Goal: Task Accomplishment & Management: Manage account settings

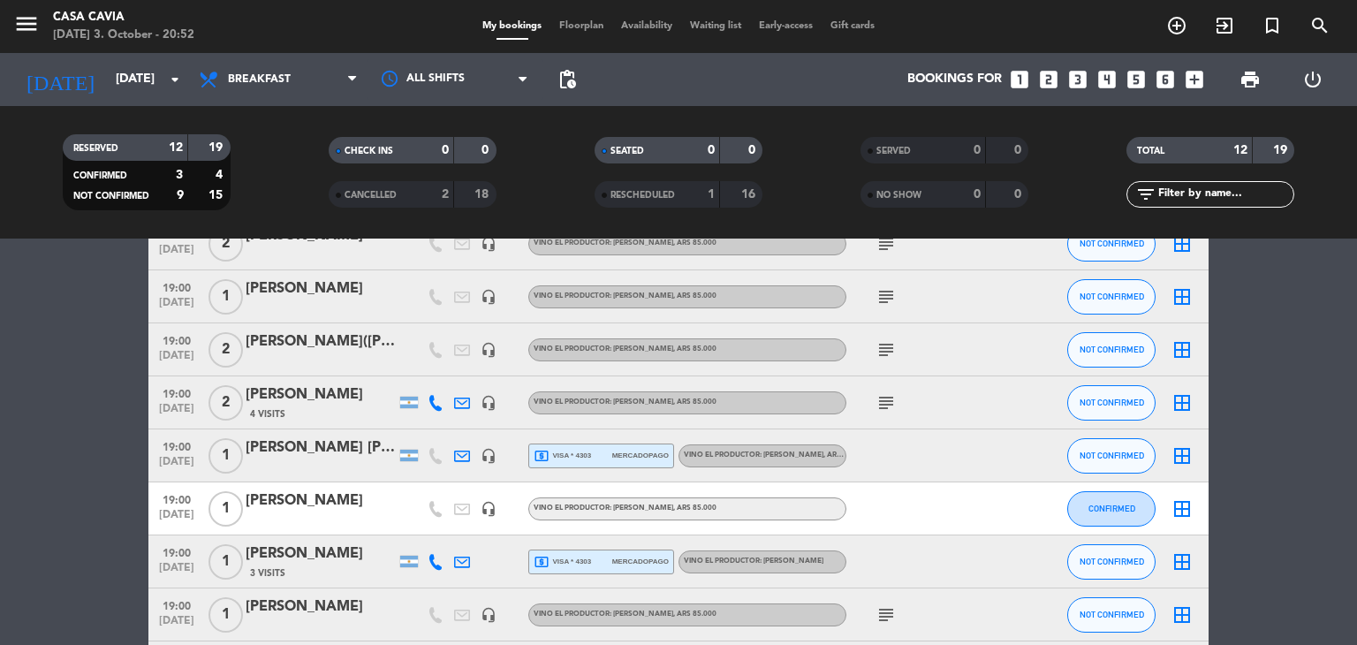
scroll to position [265, 0]
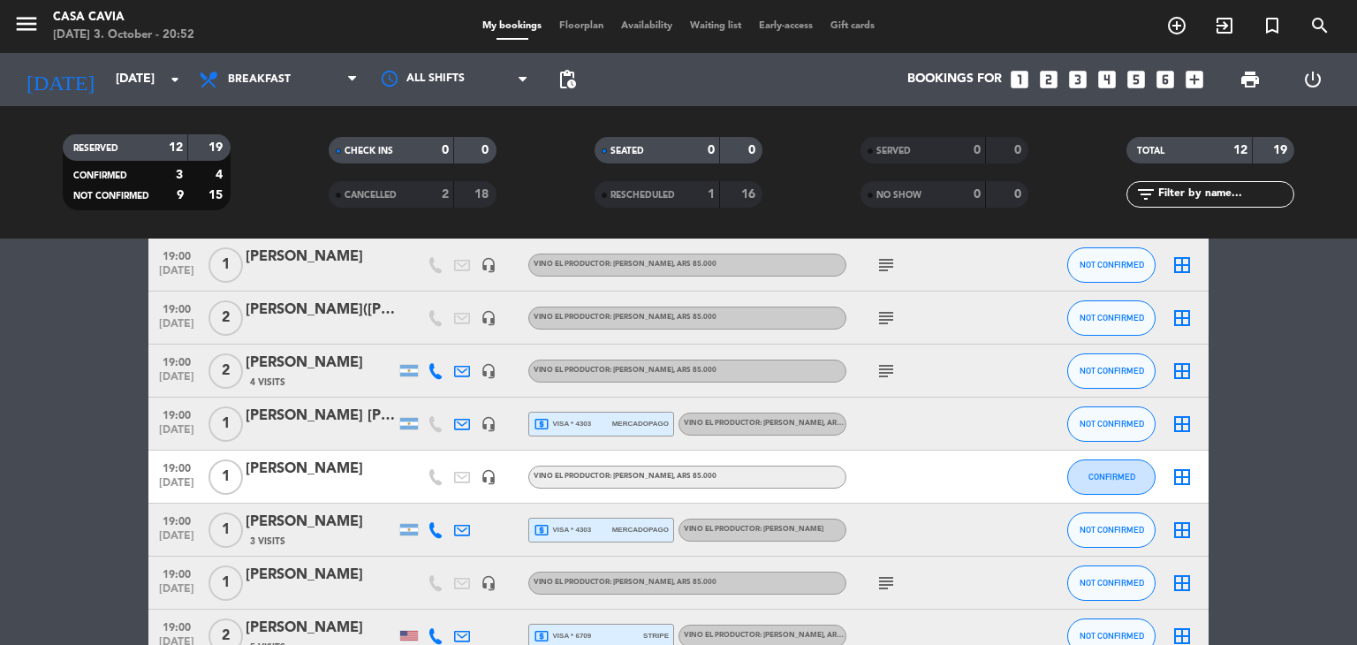
click at [884, 318] on icon "subject" at bounding box center [886, 318] width 21 height 21
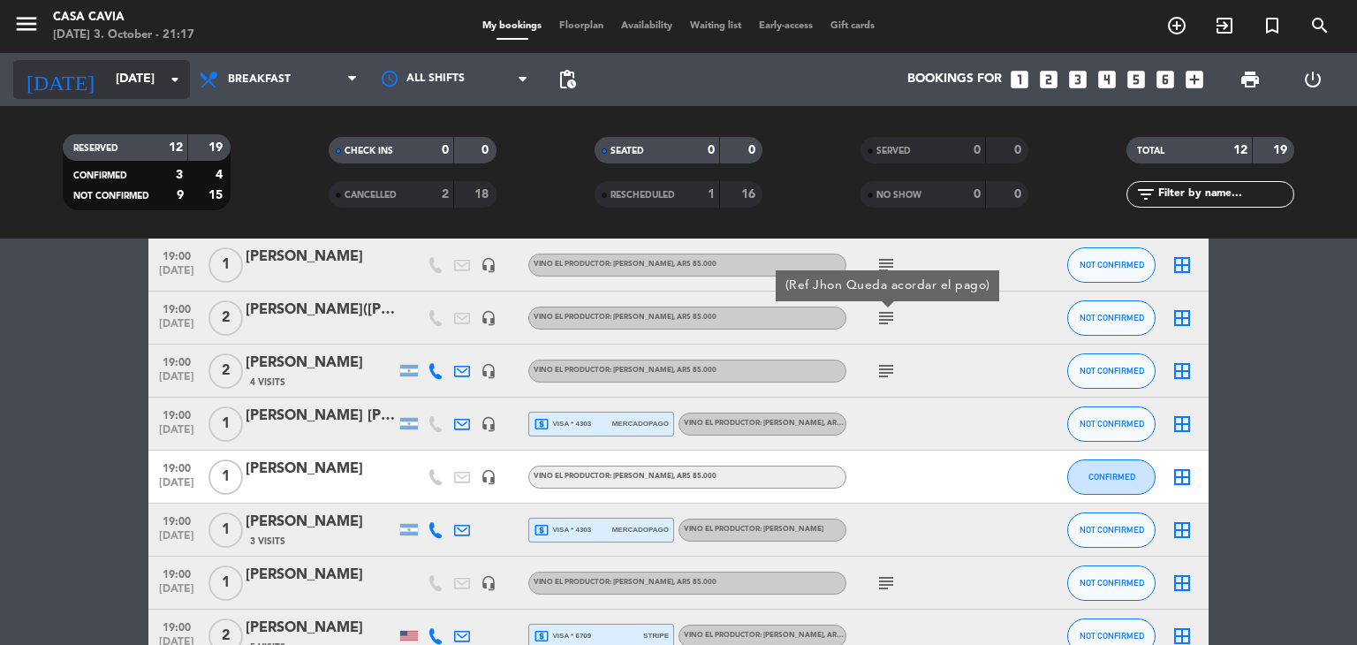
click at [147, 75] on input "[DATE]" at bounding box center [191, 80] width 168 height 32
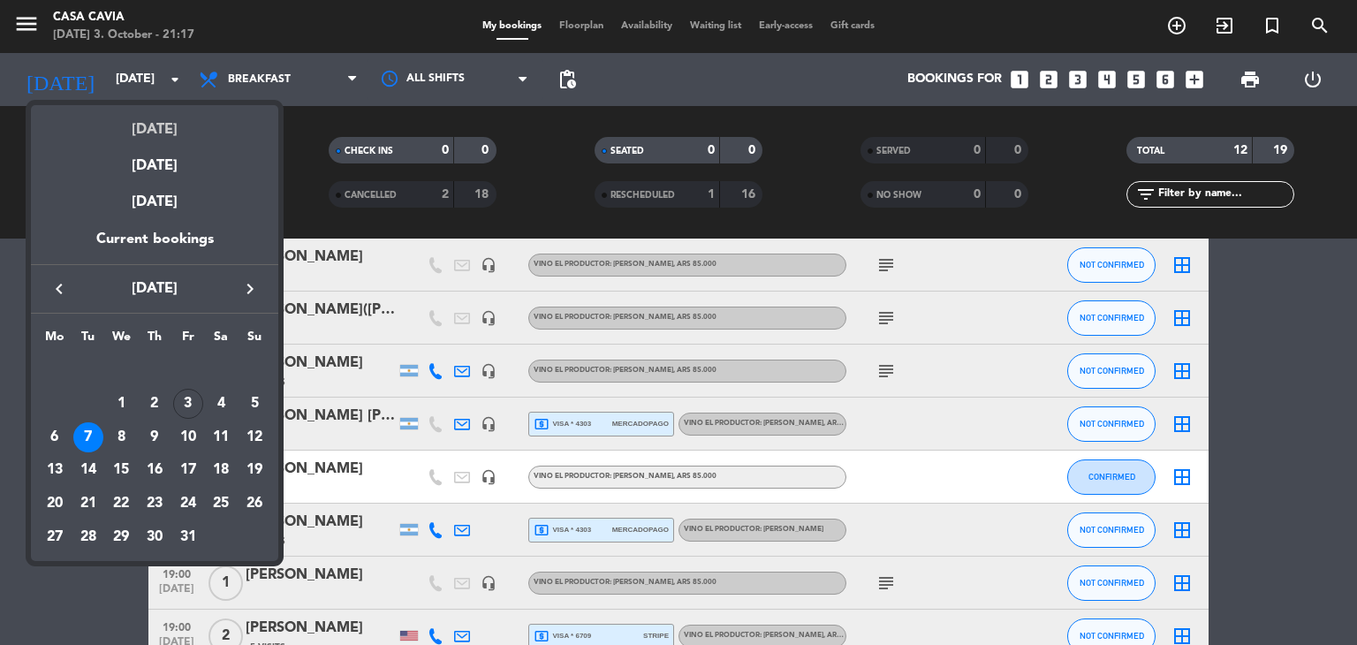
click at [172, 126] on div "[DATE]" at bounding box center [154, 123] width 247 height 36
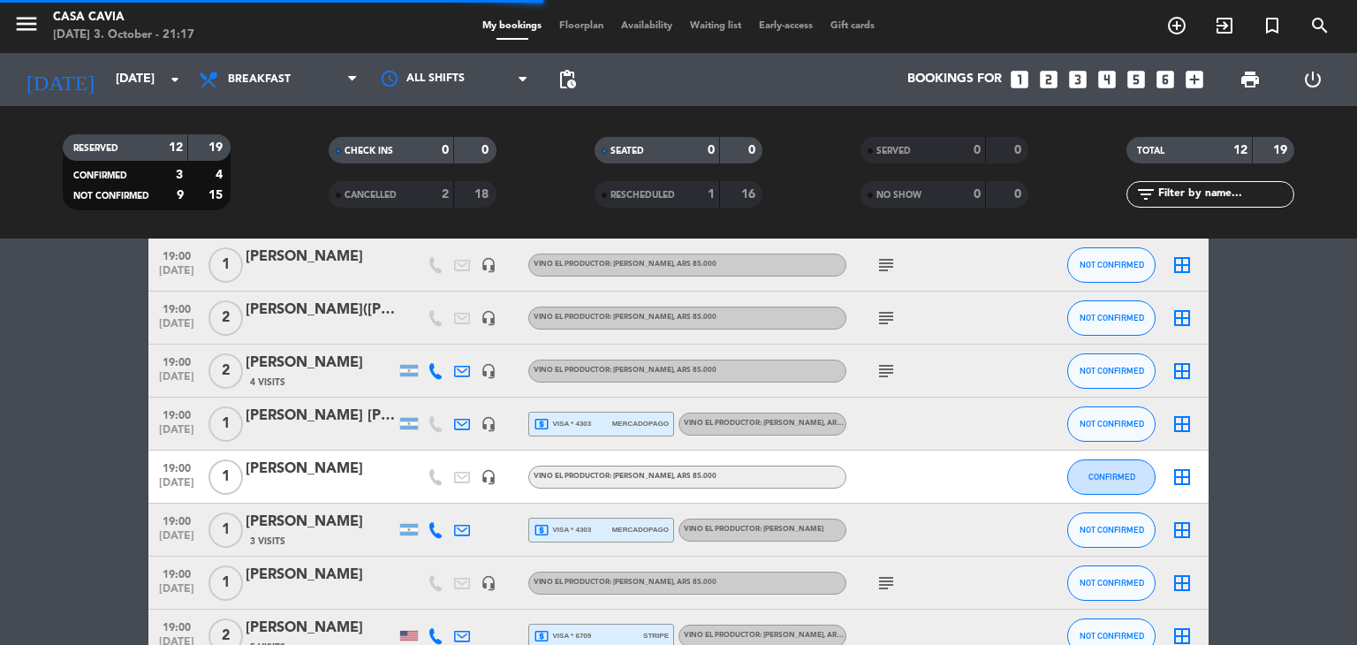
scroll to position [866, 0]
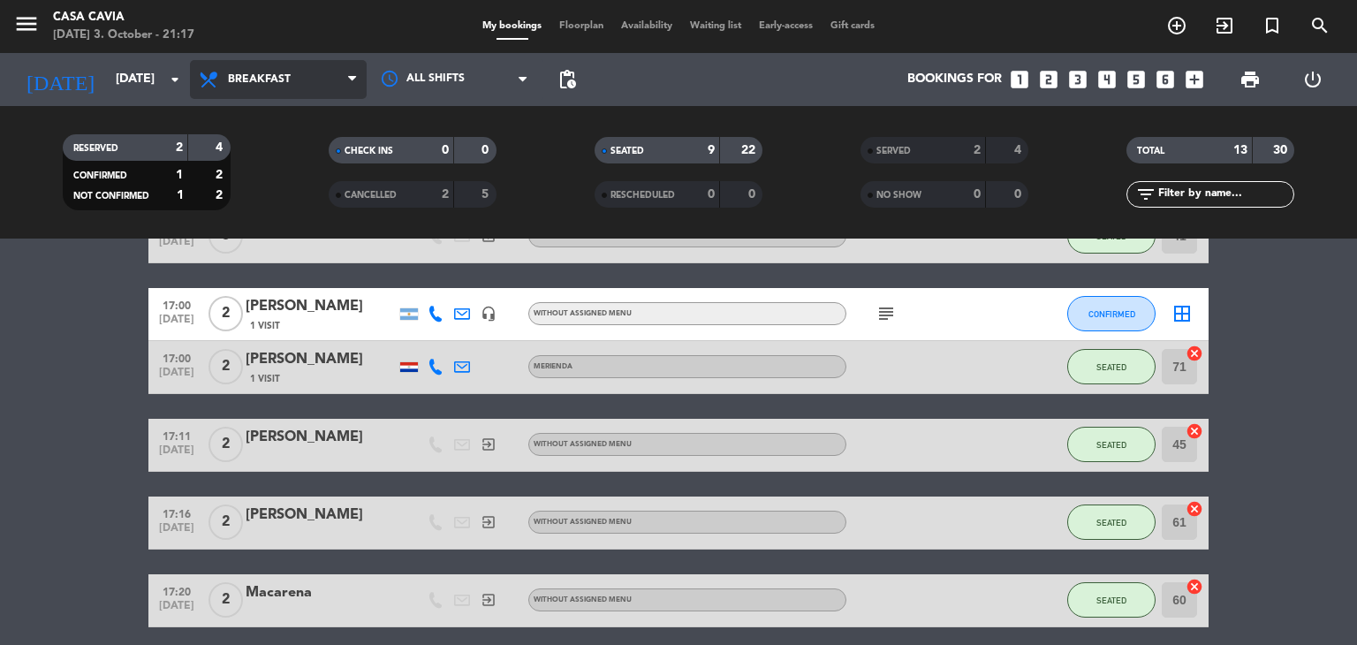
click at [304, 78] on span "Breakfast" at bounding box center [278, 79] width 177 height 39
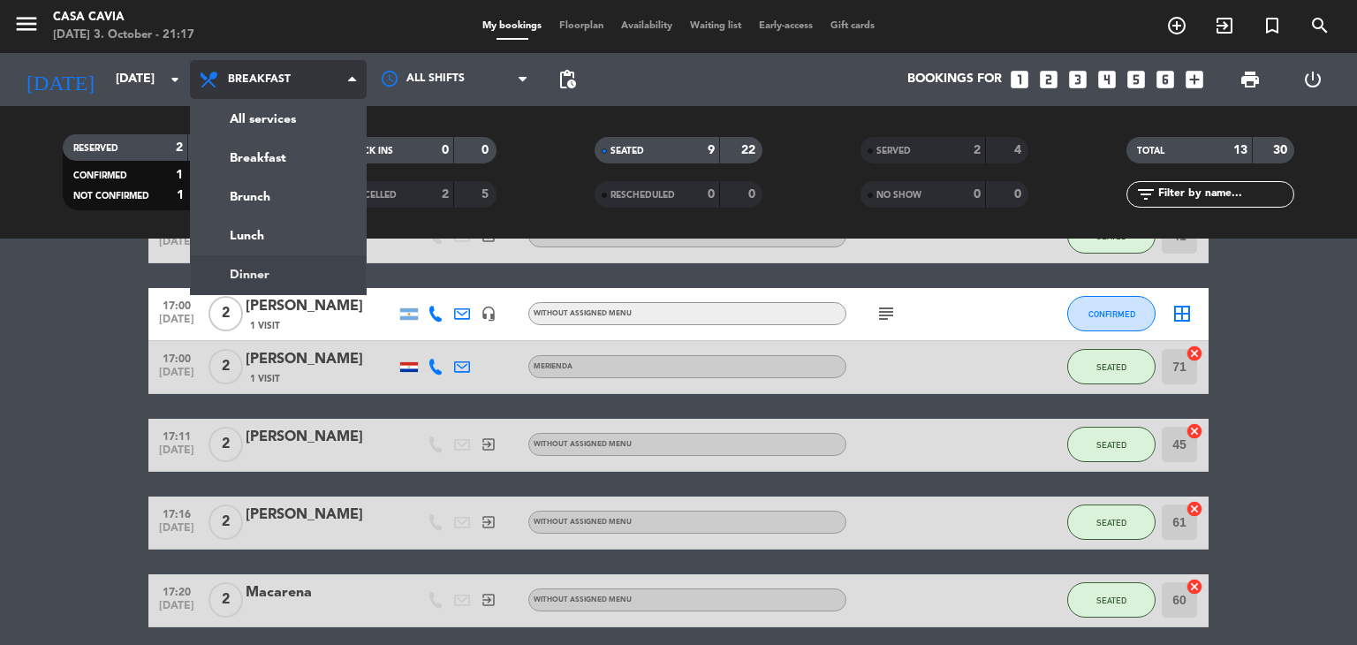
click at [295, 273] on ng-component "menu Casa Cavia [DATE] 3. October - 21:17 My bookings Floorplan Availability Wa…" at bounding box center [678, 322] width 1357 height 645
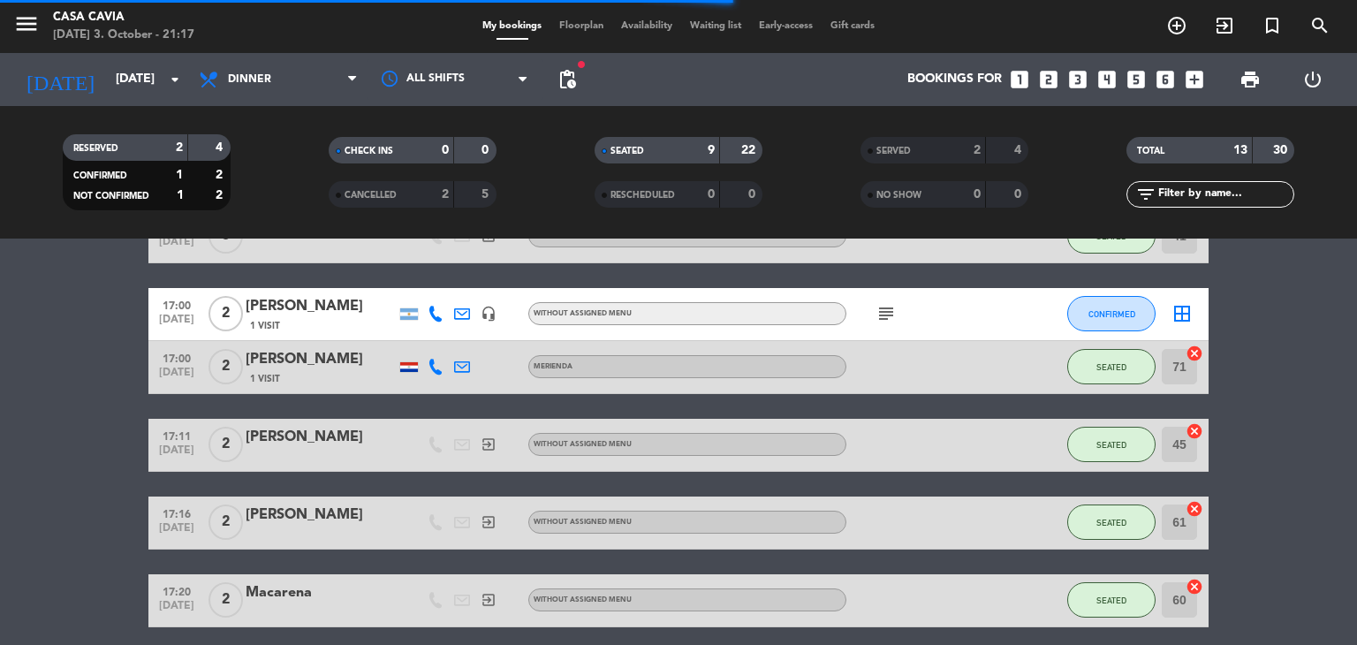
scroll to position [265, 0]
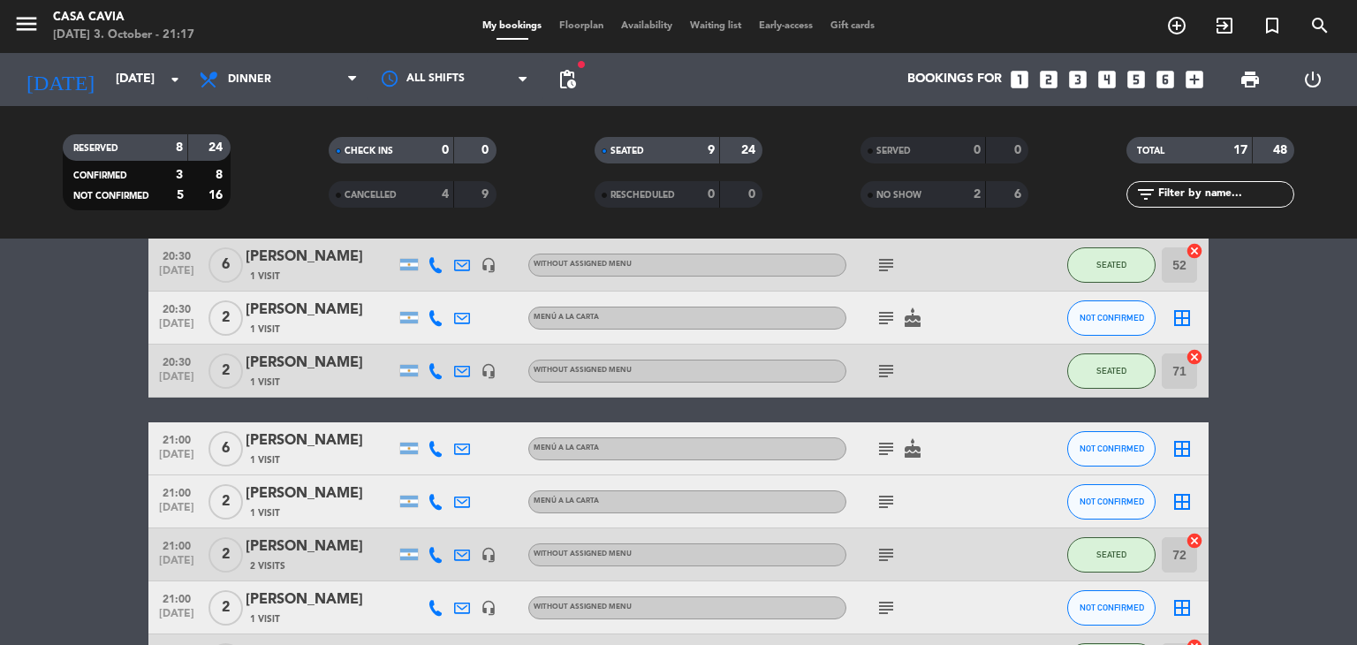
click at [890, 316] on icon "subject" at bounding box center [886, 318] width 21 height 21
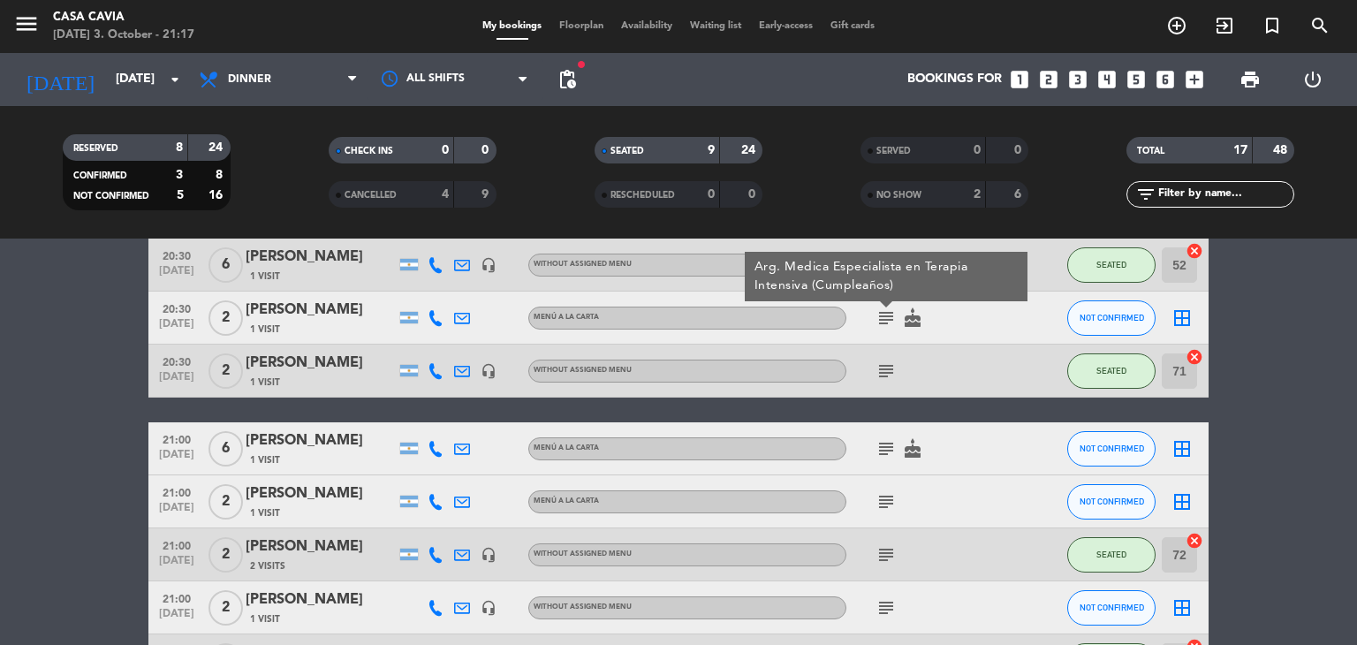
click at [888, 373] on icon "subject" at bounding box center [886, 371] width 21 height 21
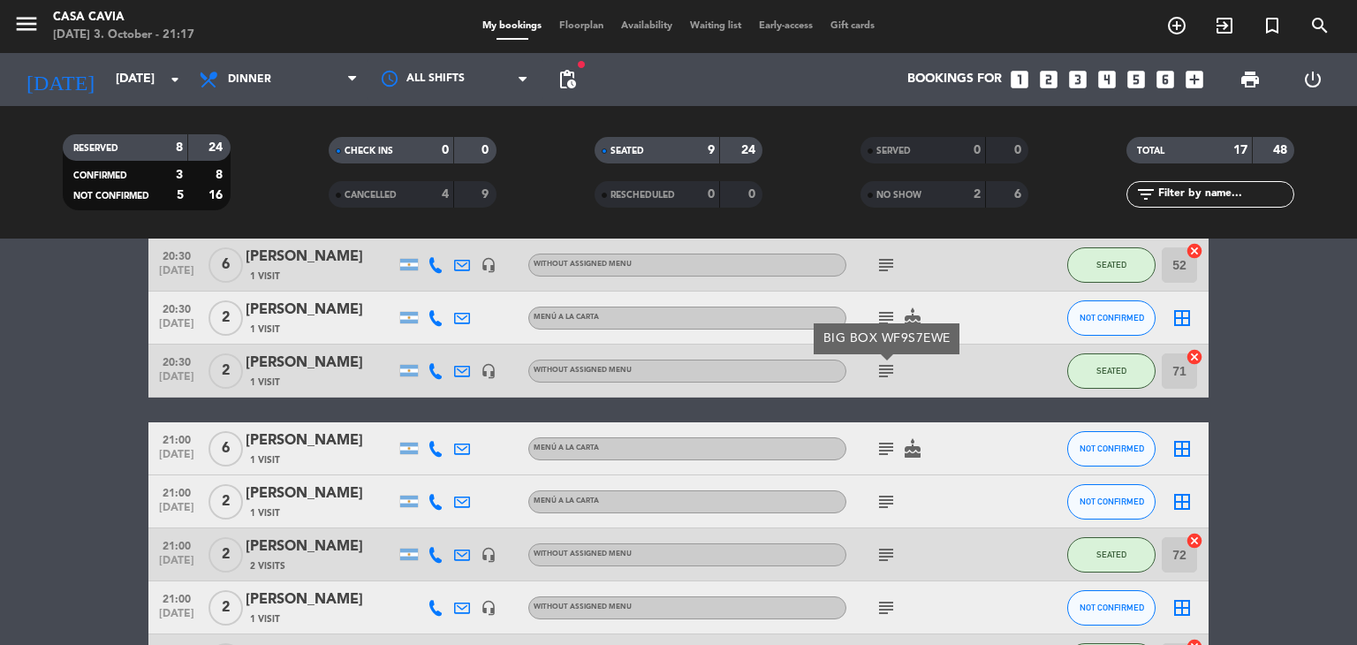
click at [891, 453] on icon "subject" at bounding box center [886, 448] width 21 height 21
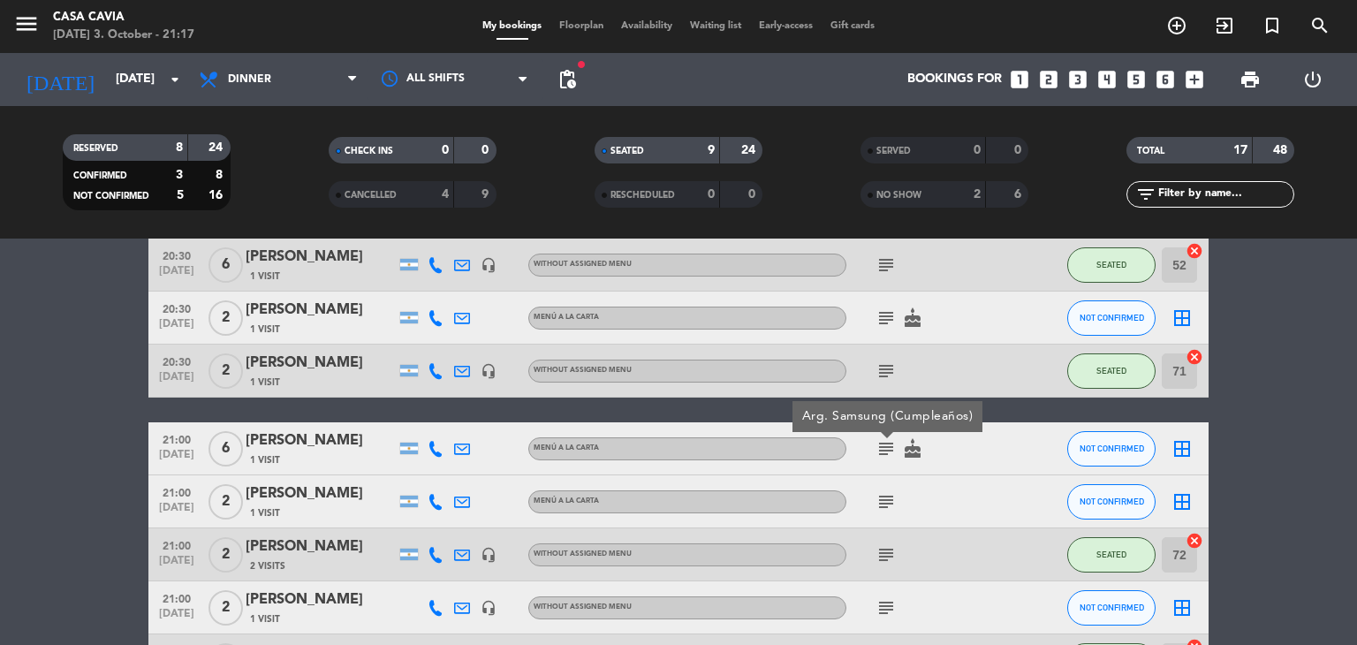
click at [886, 503] on icon "subject" at bounding box center [886, 501] width 21 height 21
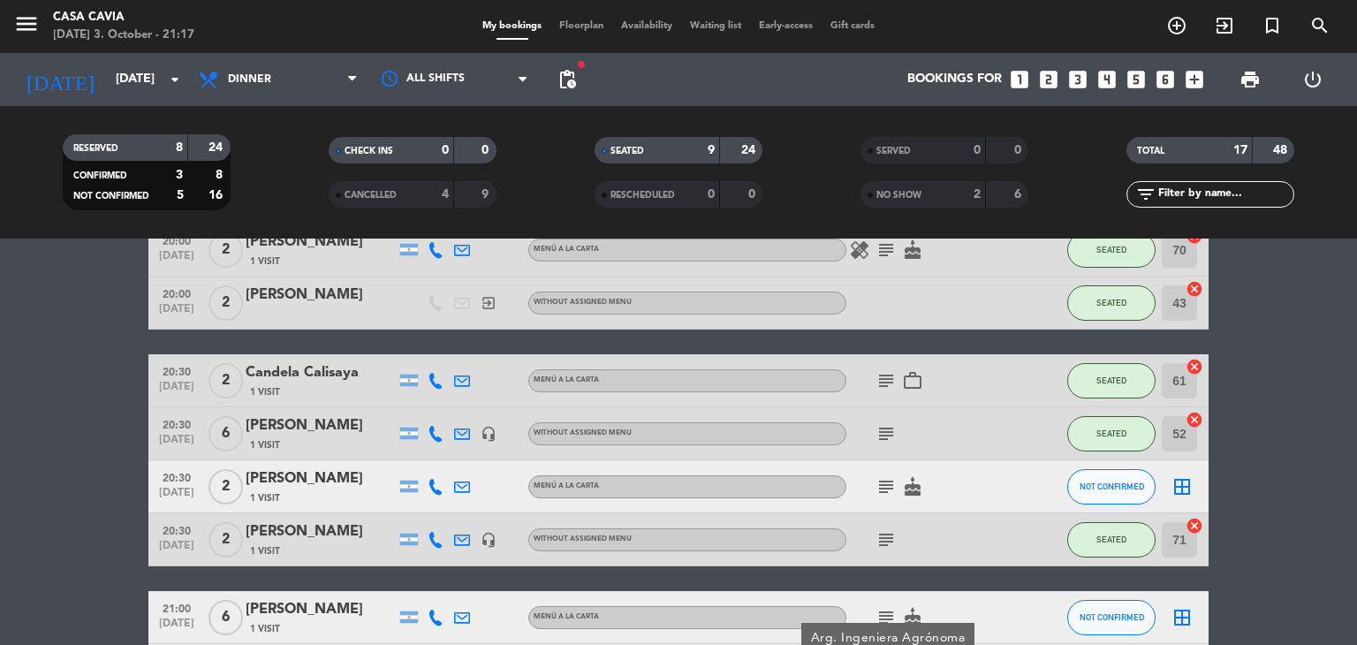
scroll to position [88, 0]
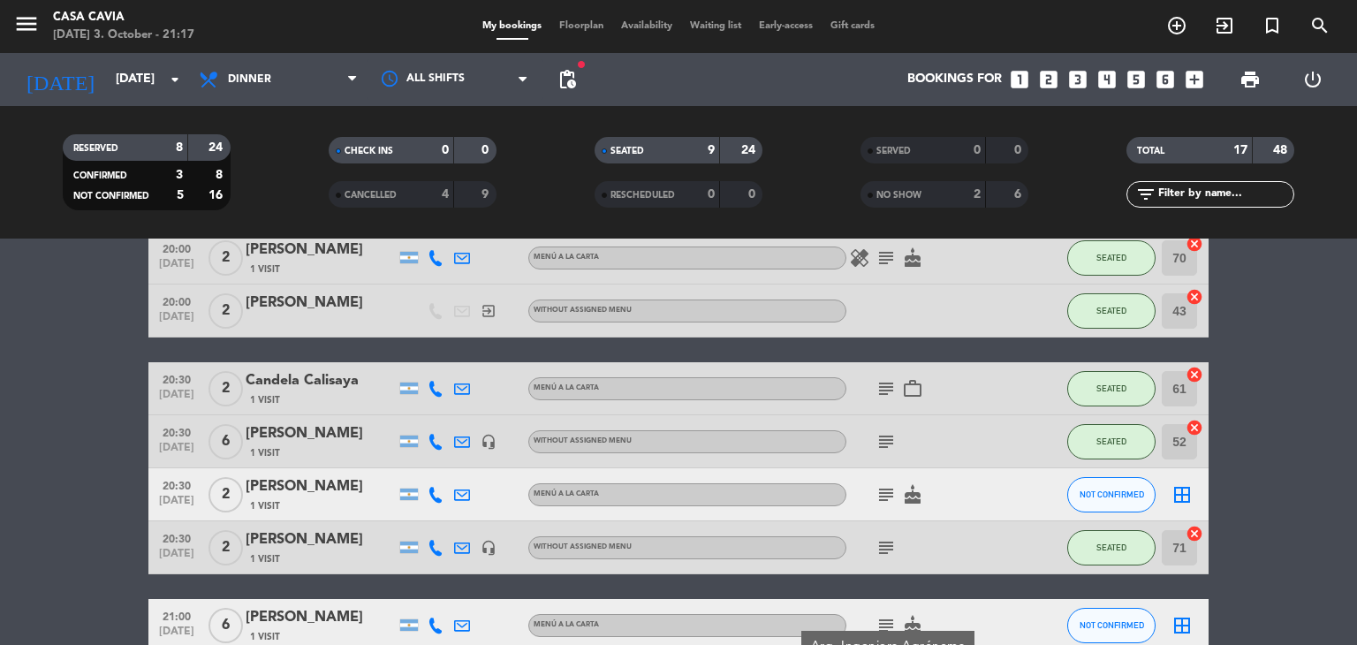
click at [888, 438] on icon "subject" at bounding box center [886, 441] width 21 height 21
click at [884, 386] on icon "subject" at bounding box center [886, 388] width 21 height 21
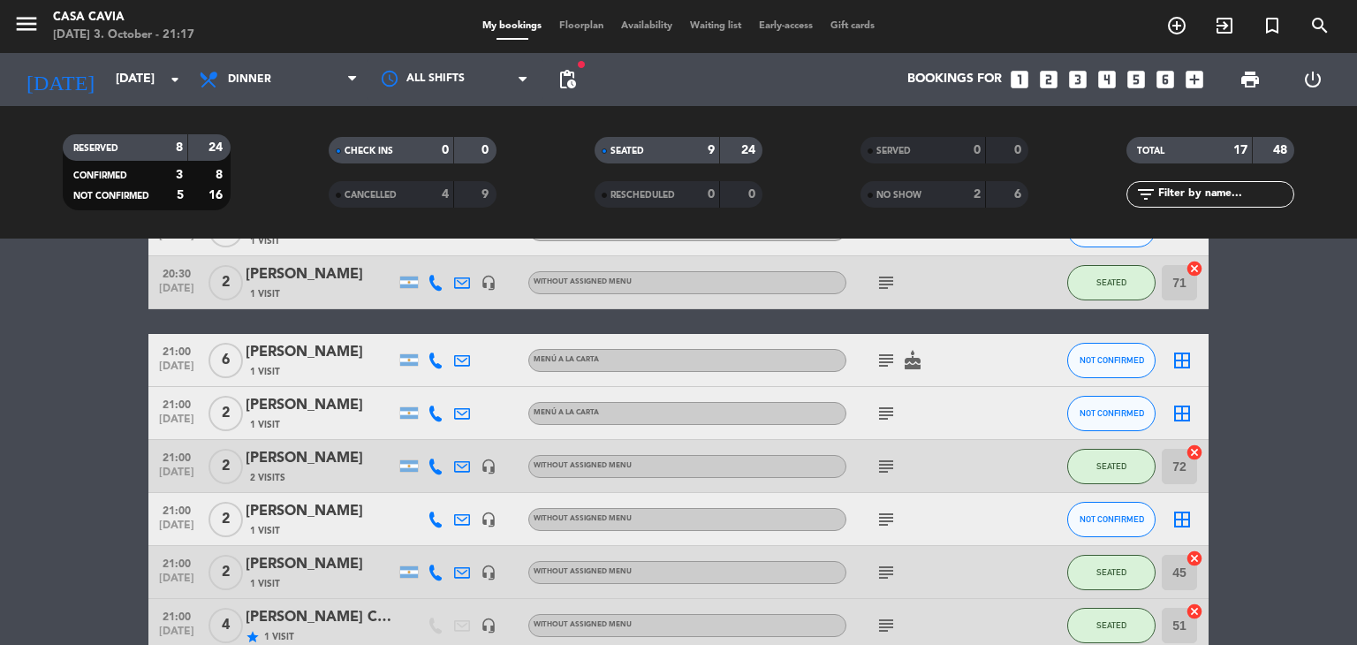
click at [890, 466] on icon "subject" at bounding box center [886, 466] width 21 height 21
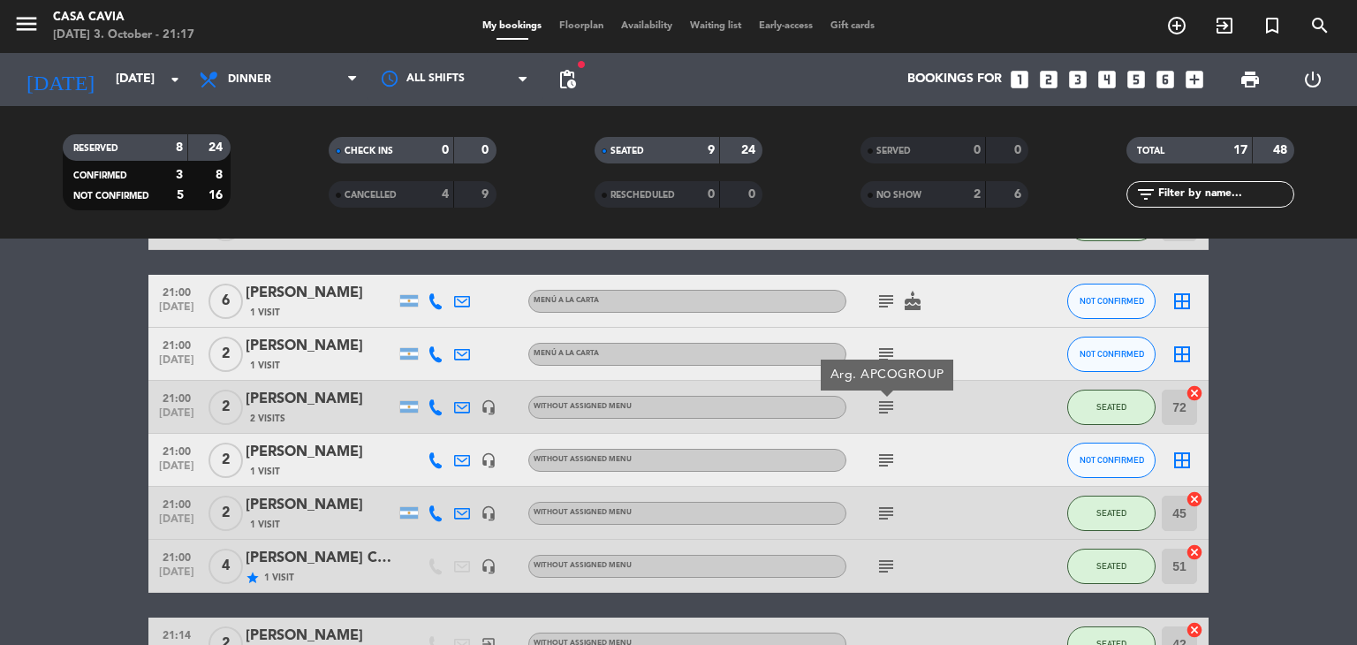
scroll to position [442, 0]
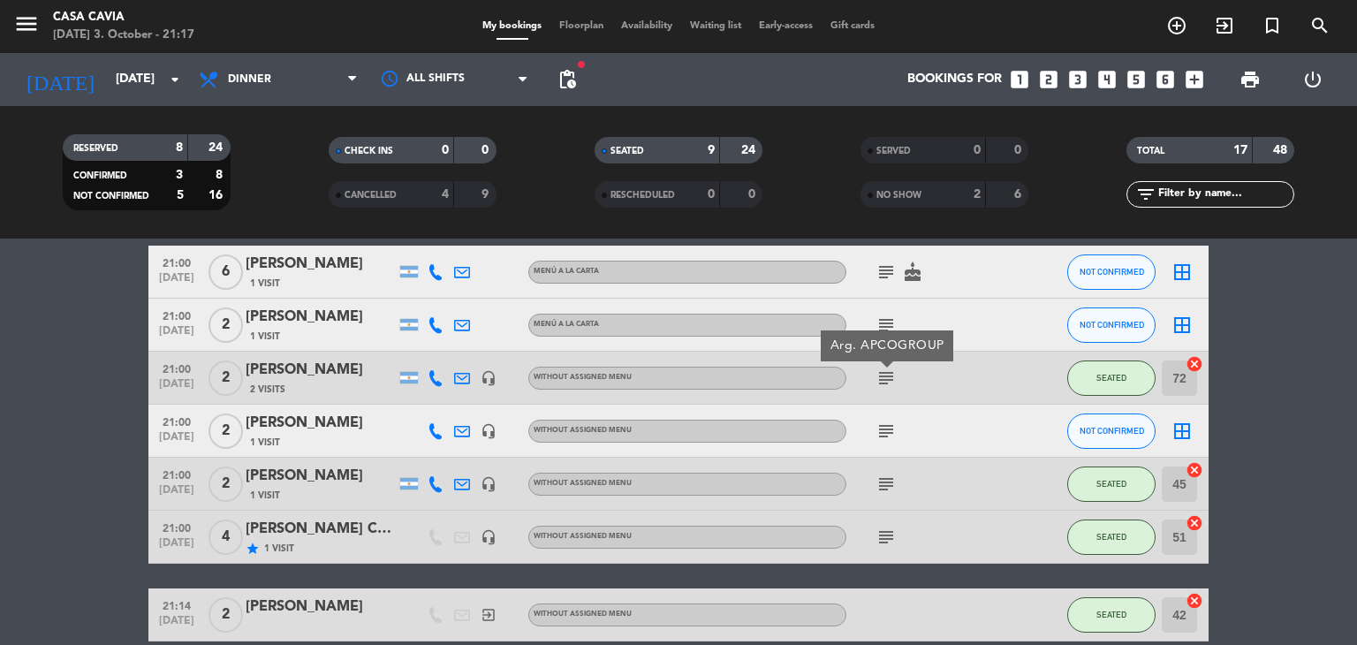
click at [888, 489] on icon "subject" at bounding box center [886, 484] width 21 height 21
click at [886, 535] on icon "subject" at bounding box center [886, 537] width 21 height 21
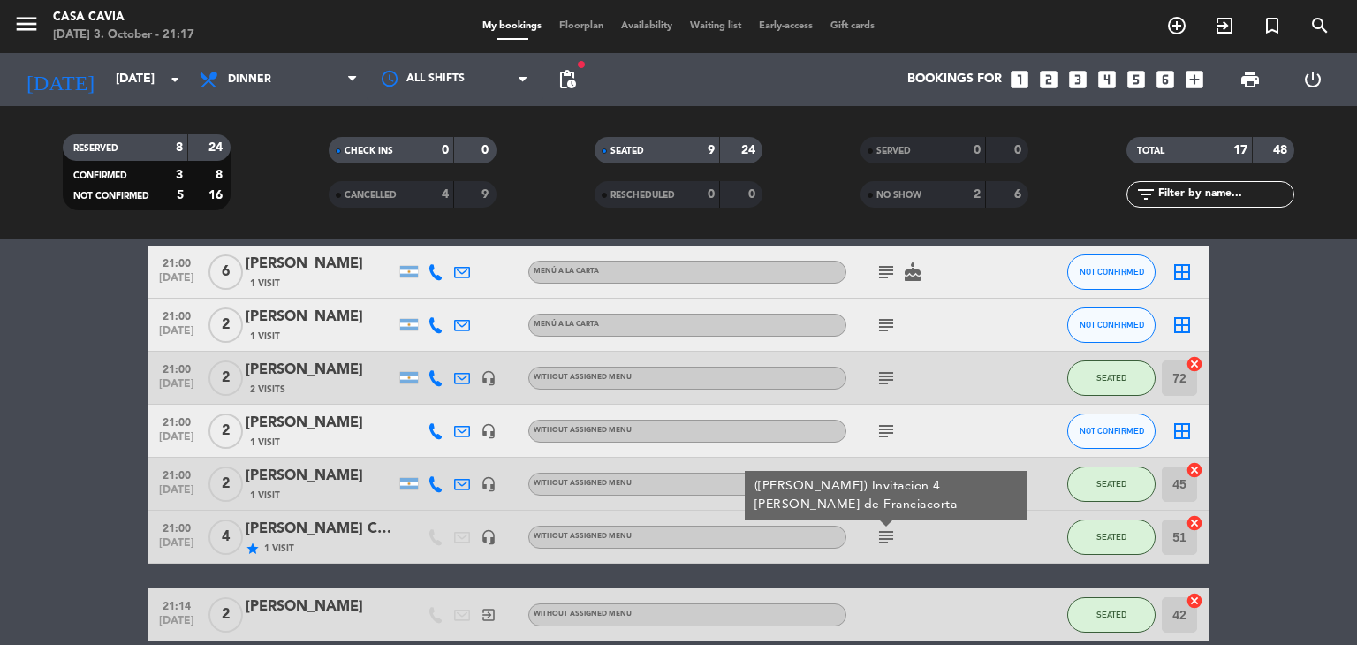
scroll to position [788, 0]
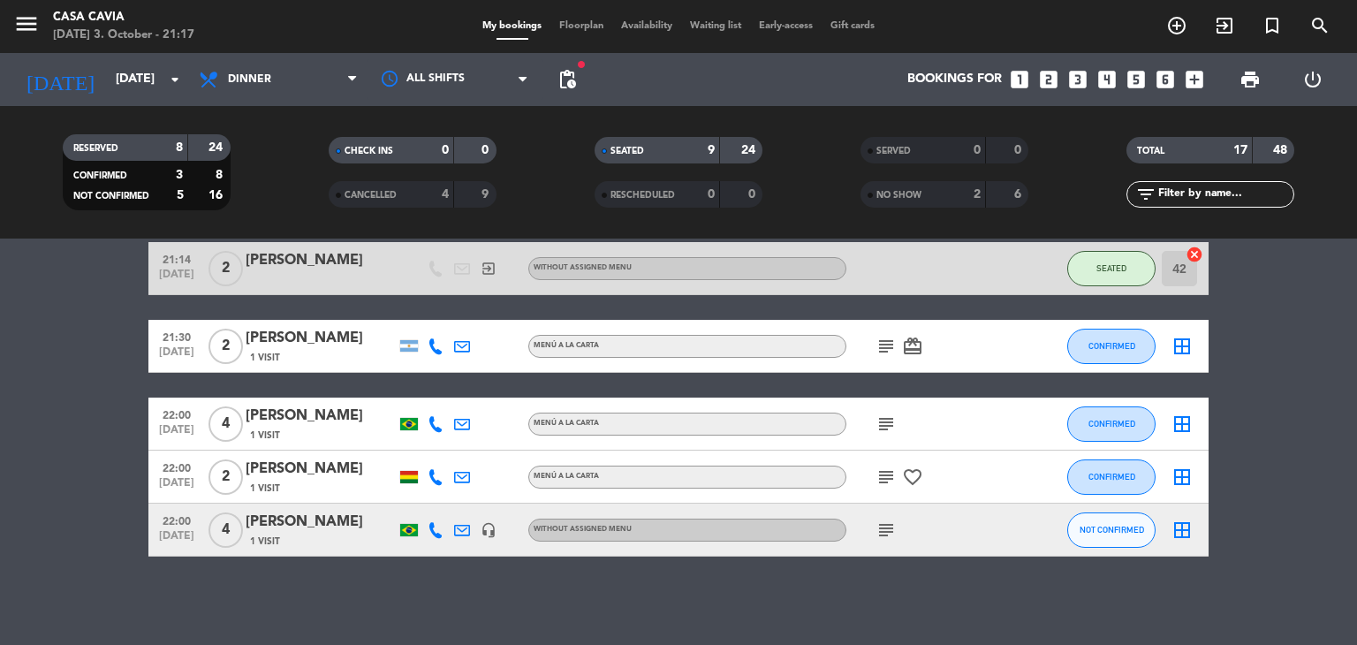
click at [894, 345] on icon "subject" at bounding box center [886, 346] width 21 height 21
click at [887, 425] on icon "subject" at bounding box center [886, 424] width 21 height 21
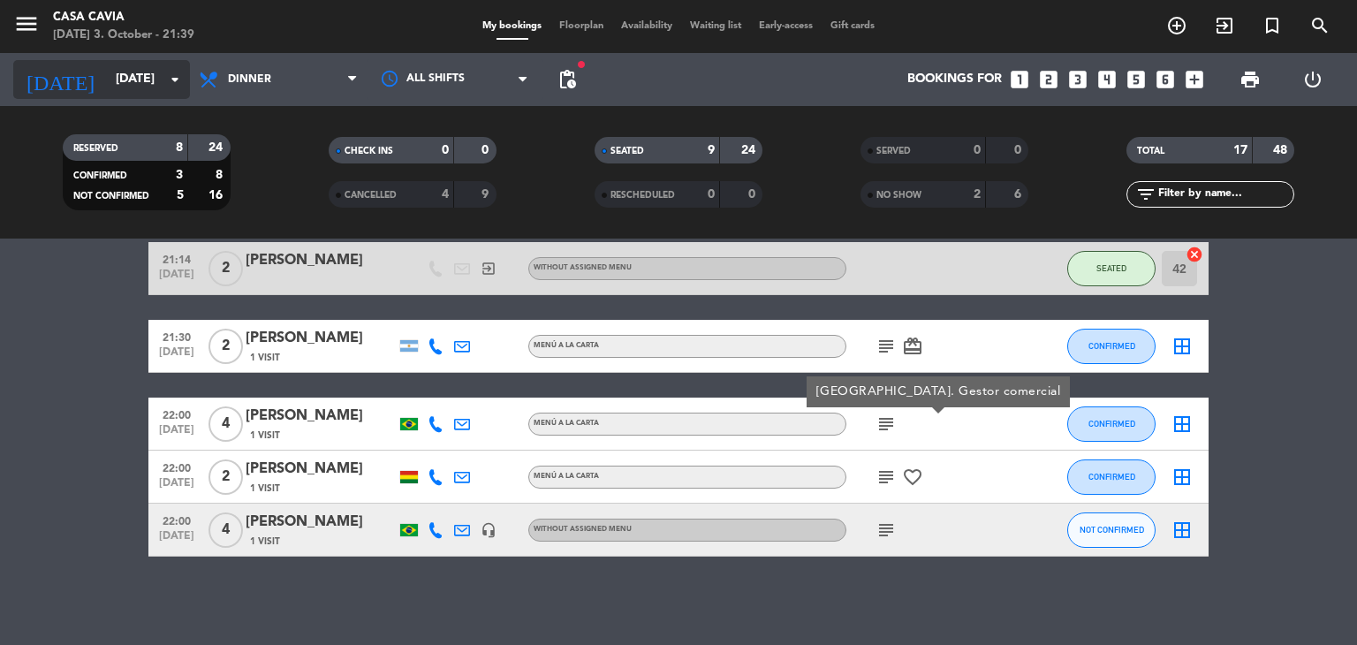
click at [142, 74] on input "[DATE]" at bounding box center [191, 80] width 168 height 32
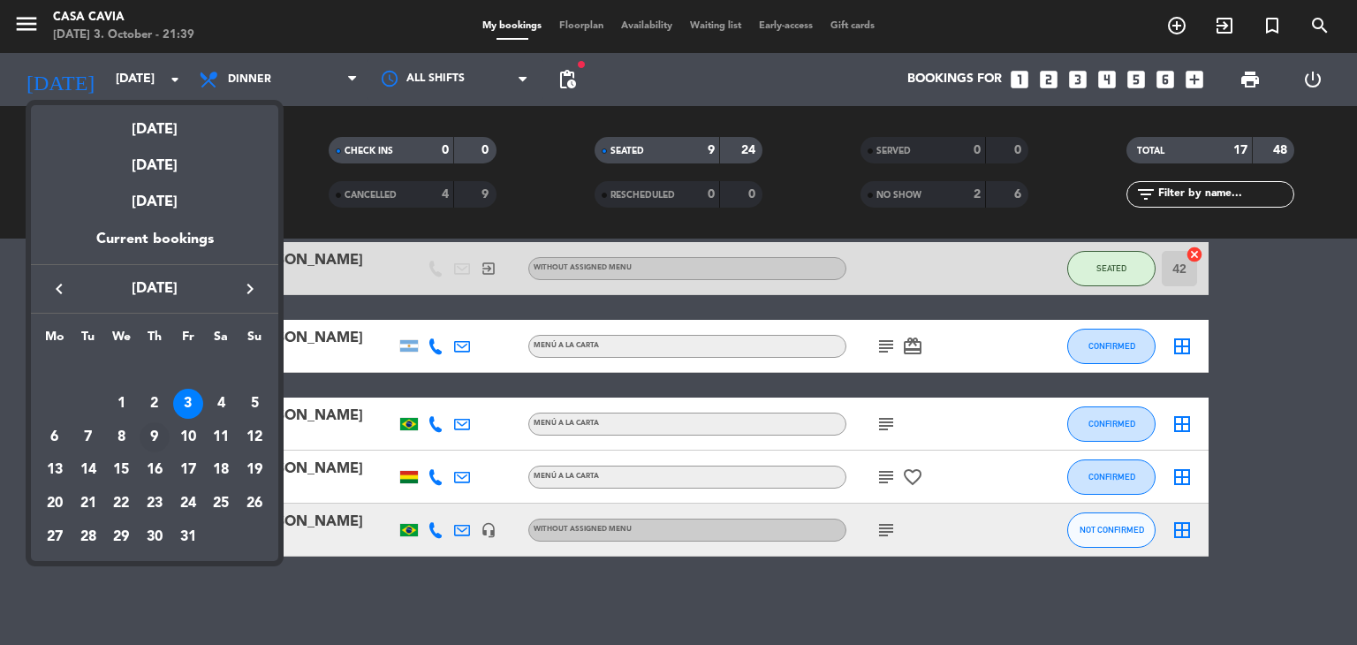
click at [148, 435] on div "9" at bounding box center [155, 437] width 30 height 30
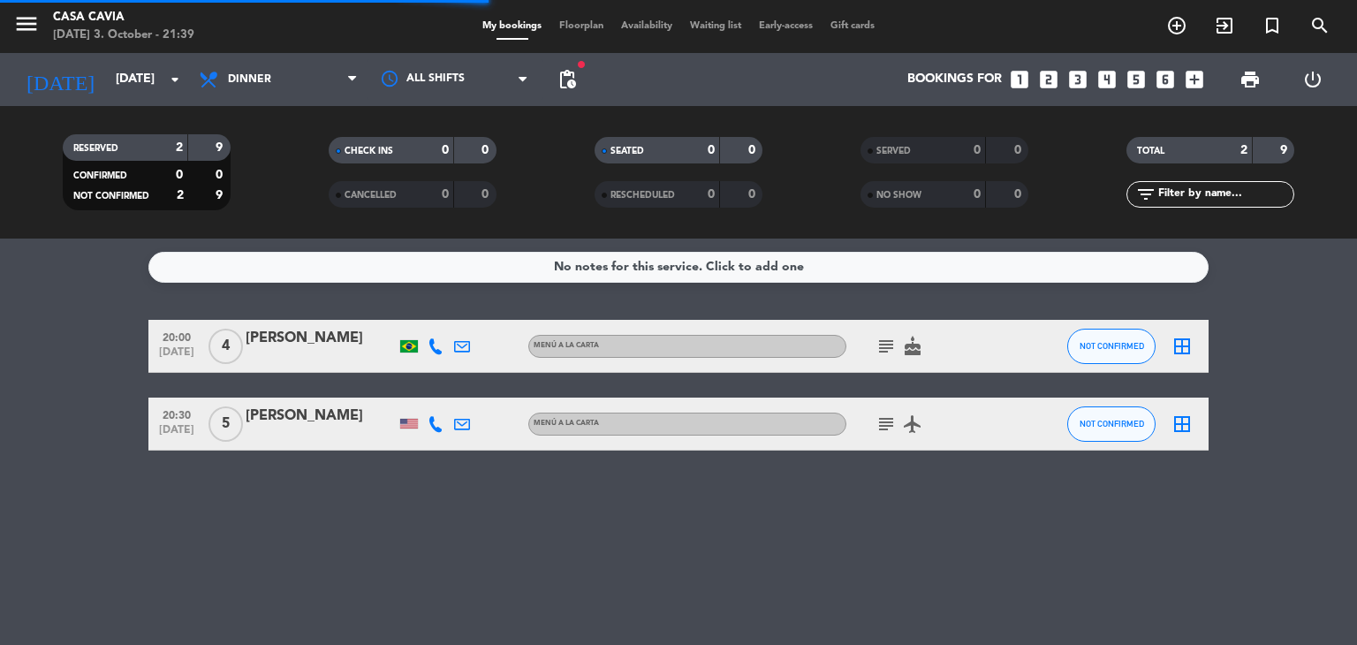
scroll to position [0, 0]
click at [273, 78] on span "Dinner" at bounding box center [278, 79] width 177 height 39
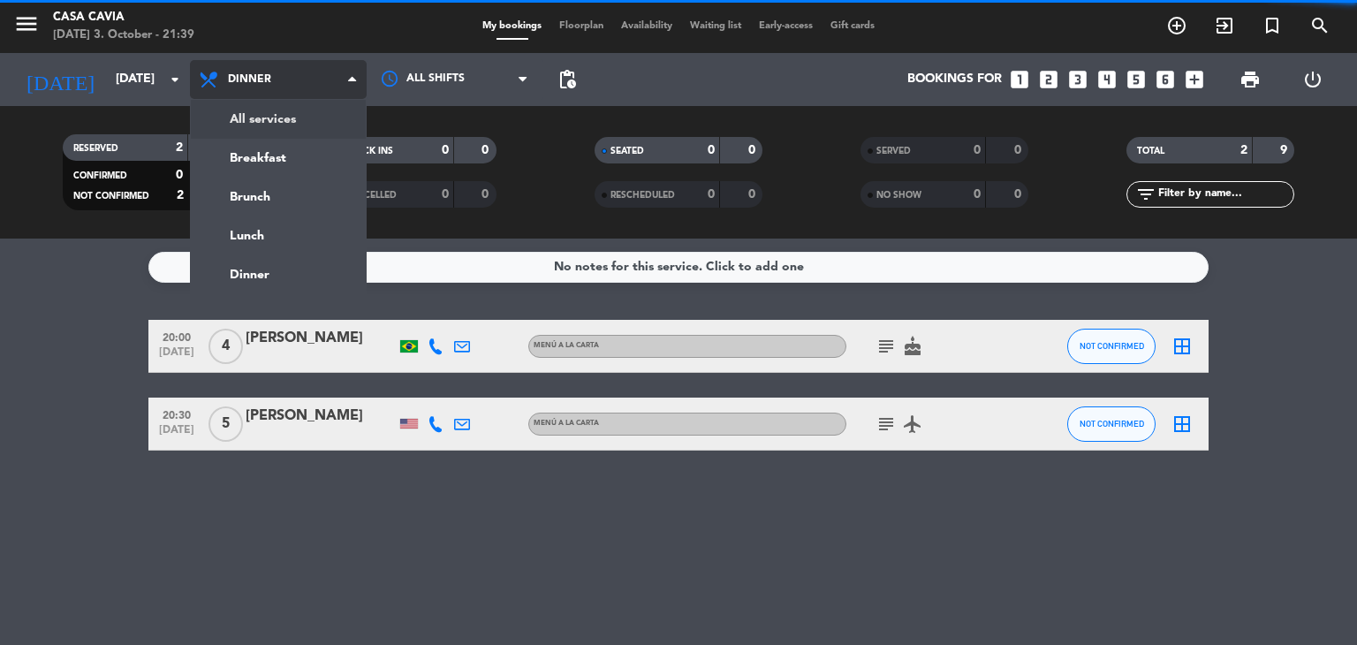
click at [290, 118] on div "menu Casa Cavia [DATE] 3. October - 21:39 My bookings Floorplan Availability Wa…" at bounding box center [678, 119] width 1357 height 239
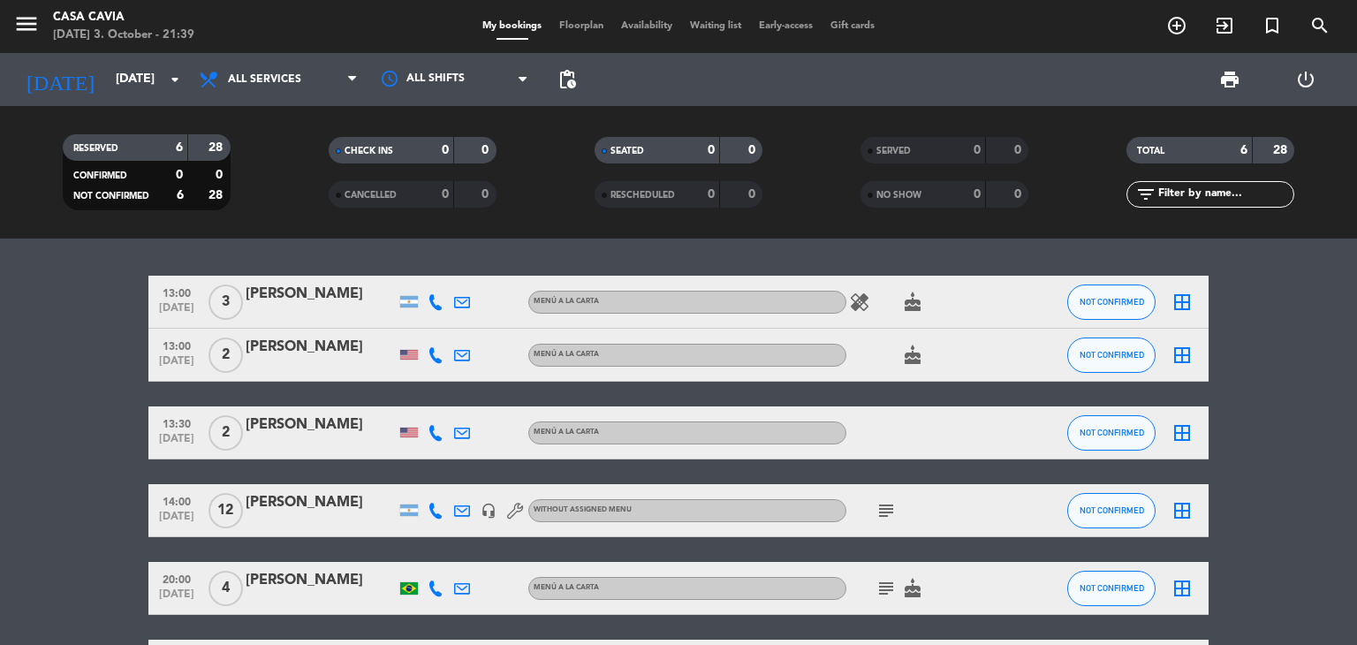
click at [883, 510] on icon "subject" at bounding box center [886, 510] width 21 height 21
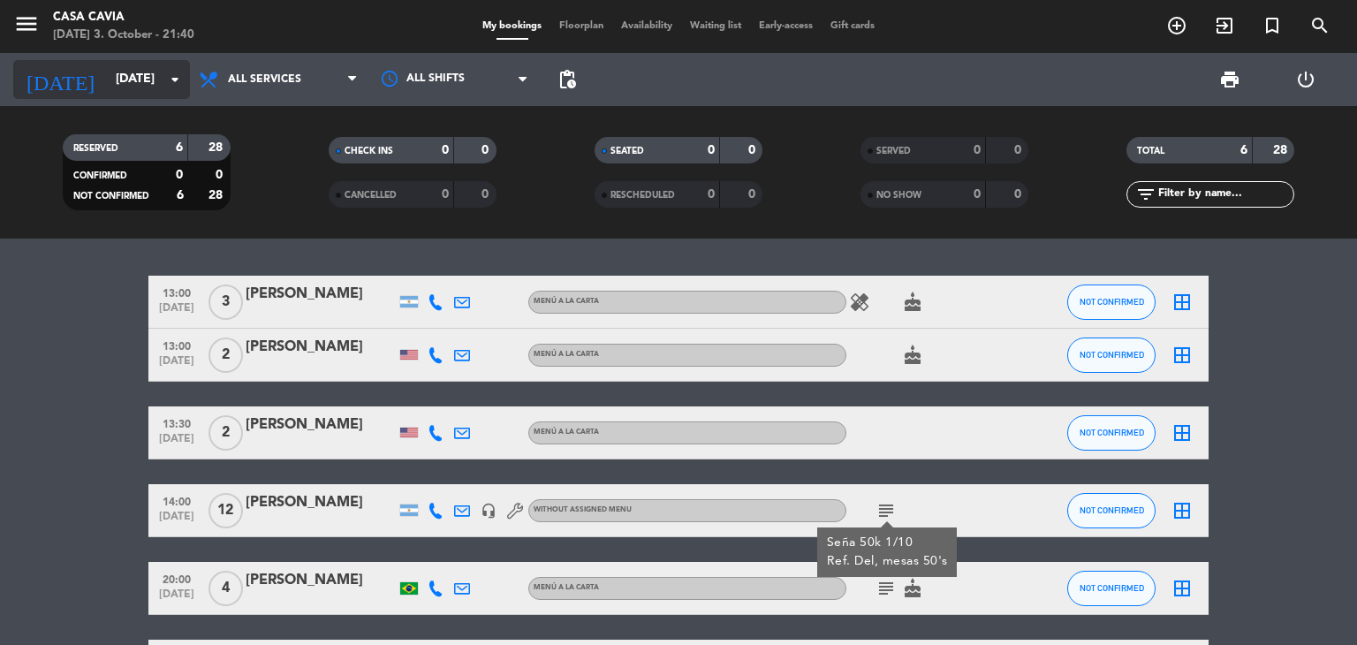
click at [110, 79] on input "[DATE]" at bounding box center [191, 80] width 168 height 32
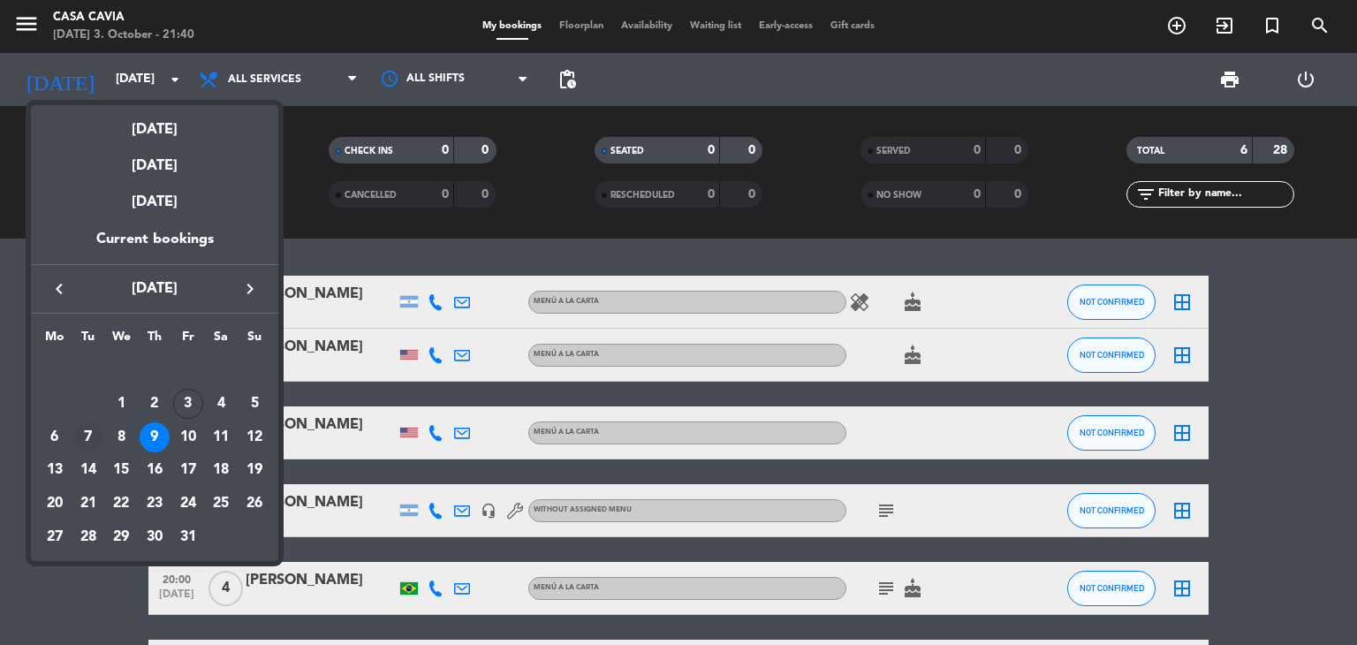
click at [90, 440] on div "7" at bounding box center [88, 437] width 30 height 30
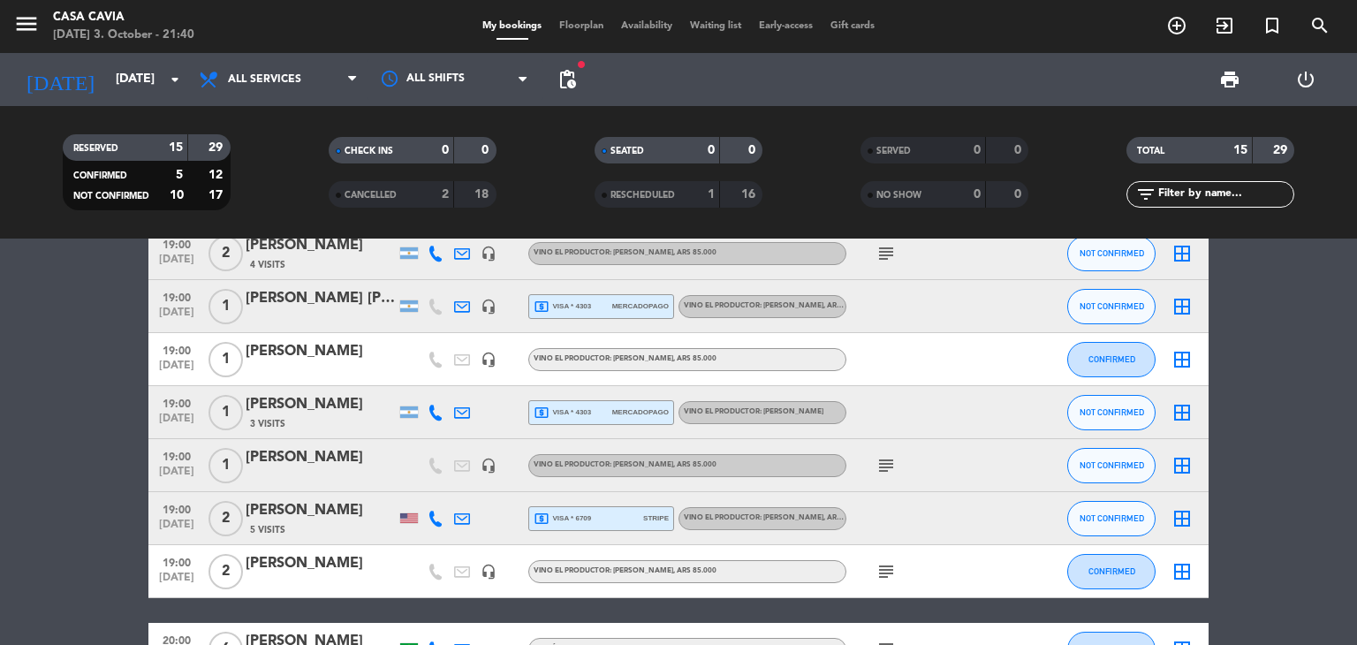
scroll to position [613, 0]
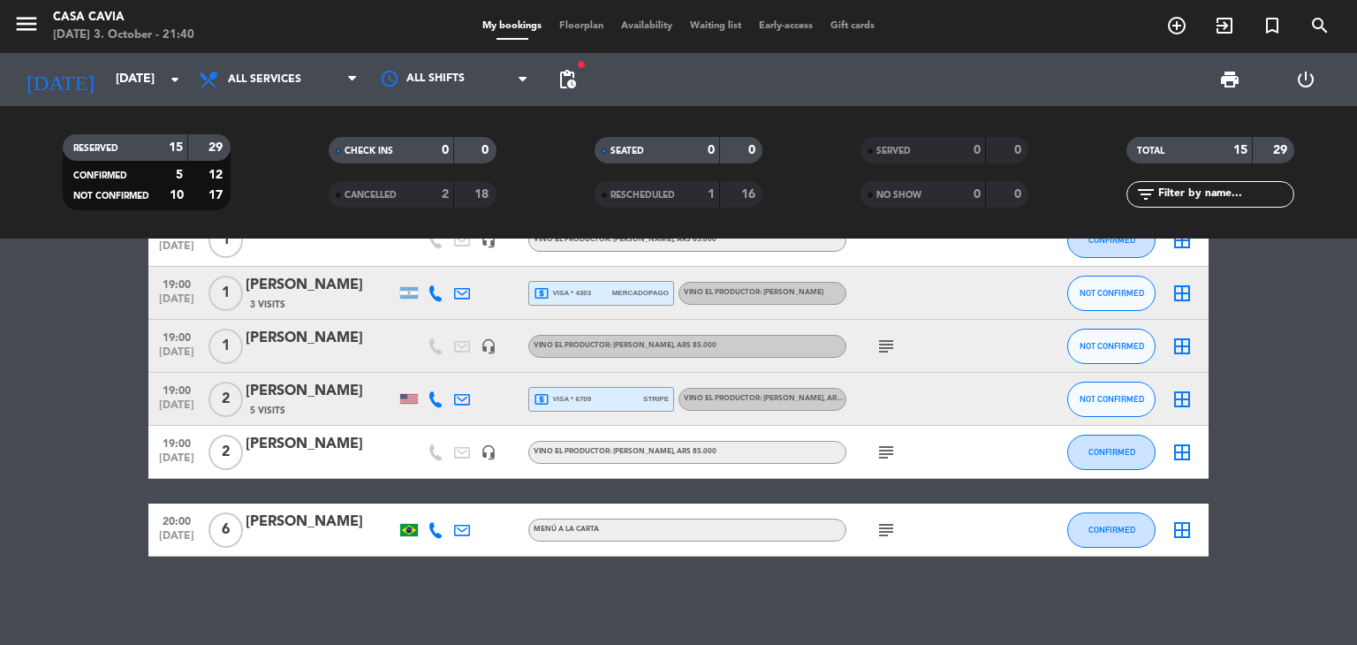
click at [886, 452] on icon "subject" at bounding box center [886, 452] width 21 height 21
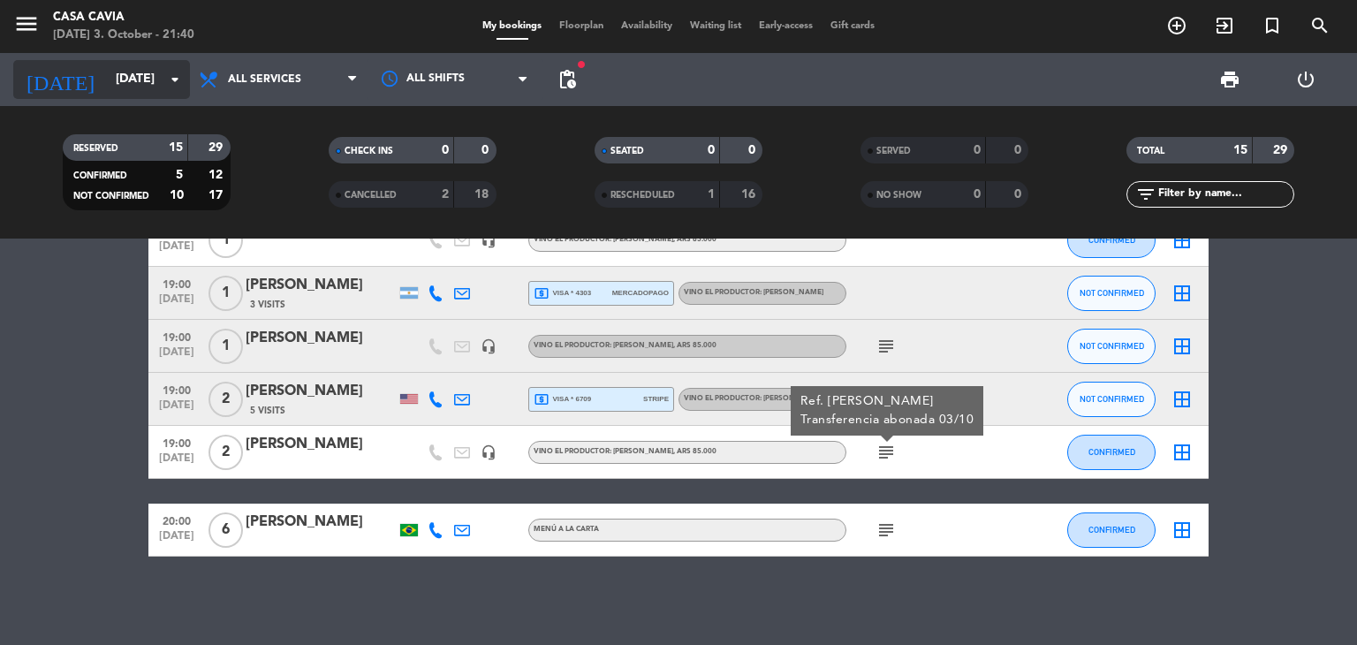
click at [134, 89] on input "[DATE]" at bounding box center [191, 80] width 168 height 32
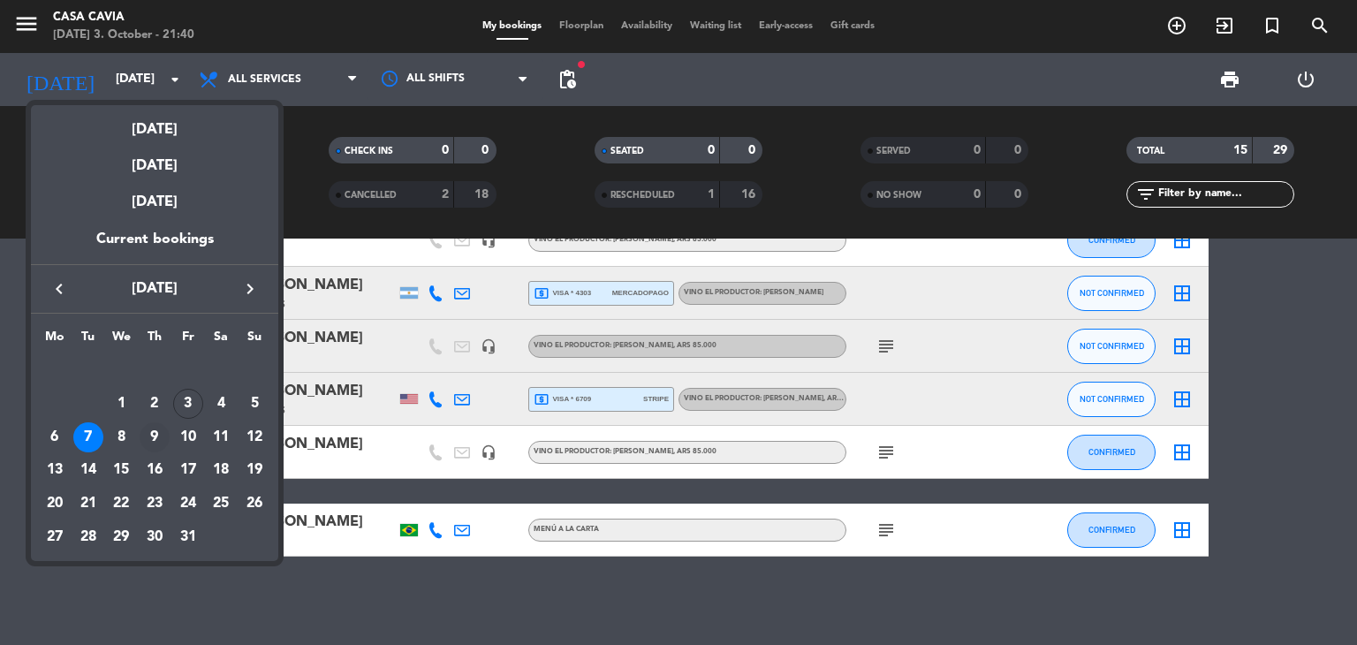
click at [161, 436] on div "9" at bounding box center [155, 437] width 30 height 30
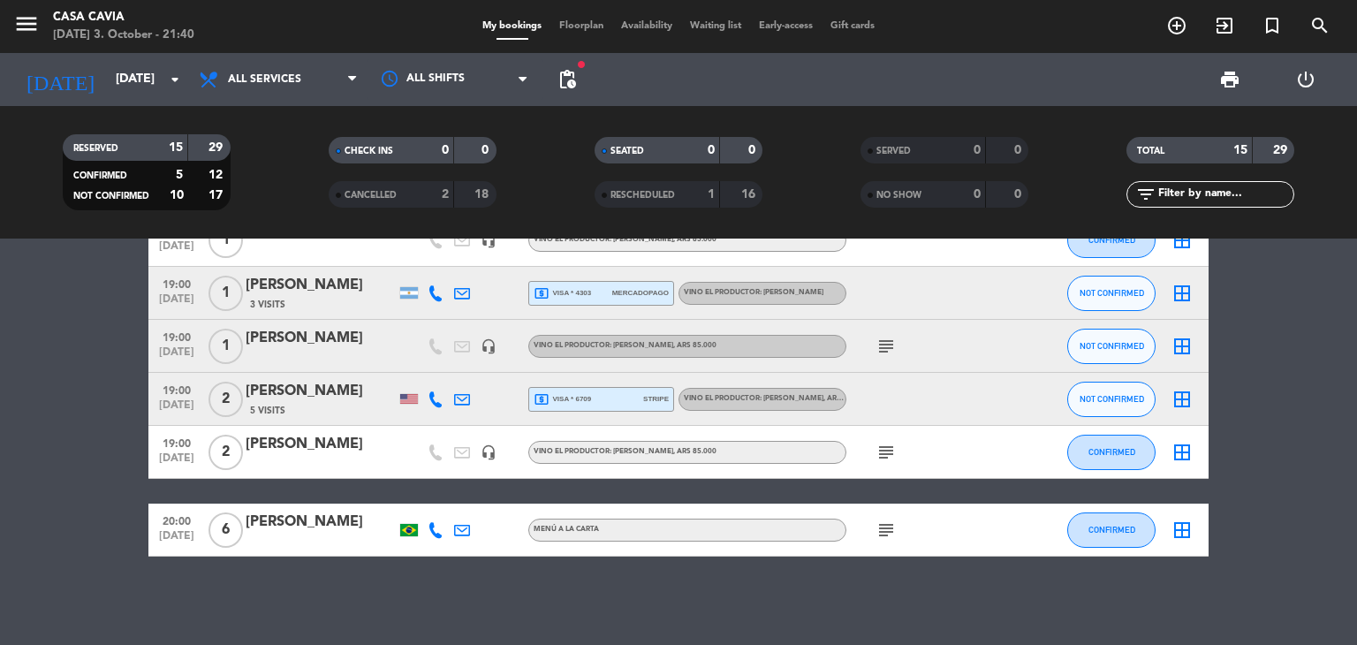
type input "[DATE]"
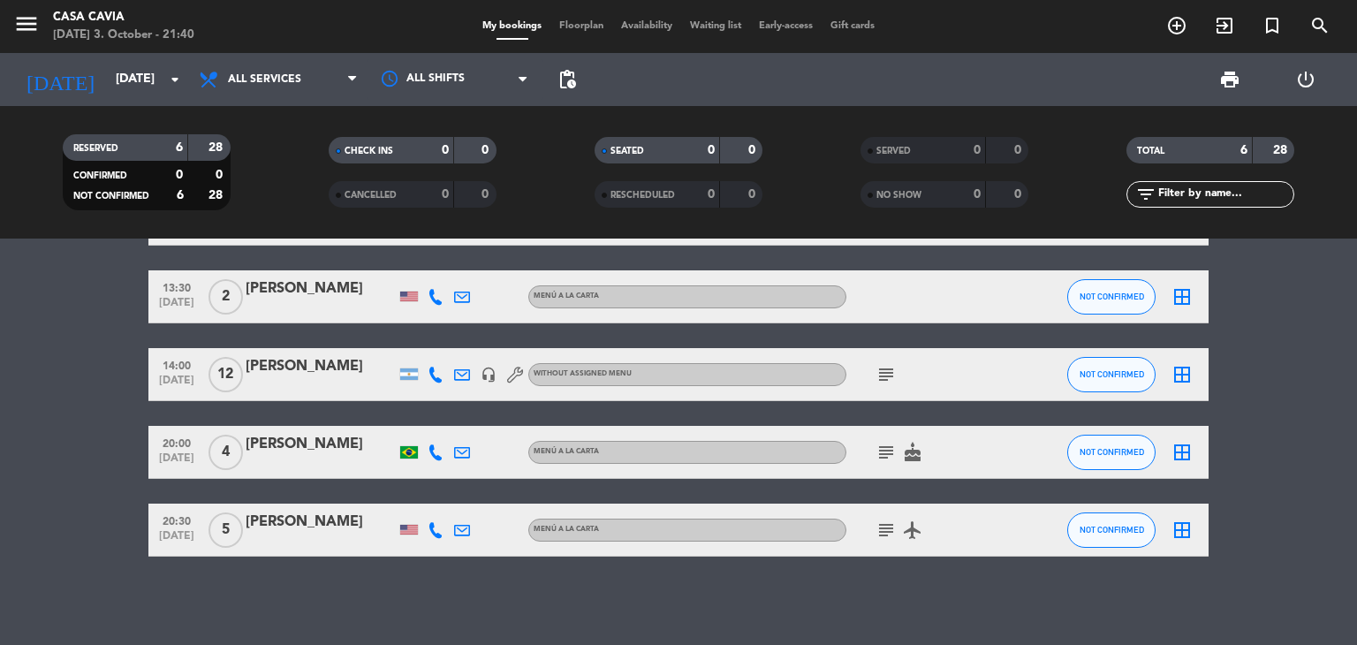
click at [248, 371] on div "[PERSON_NAME]" at bounding box center [321, 366] width 150 height 23
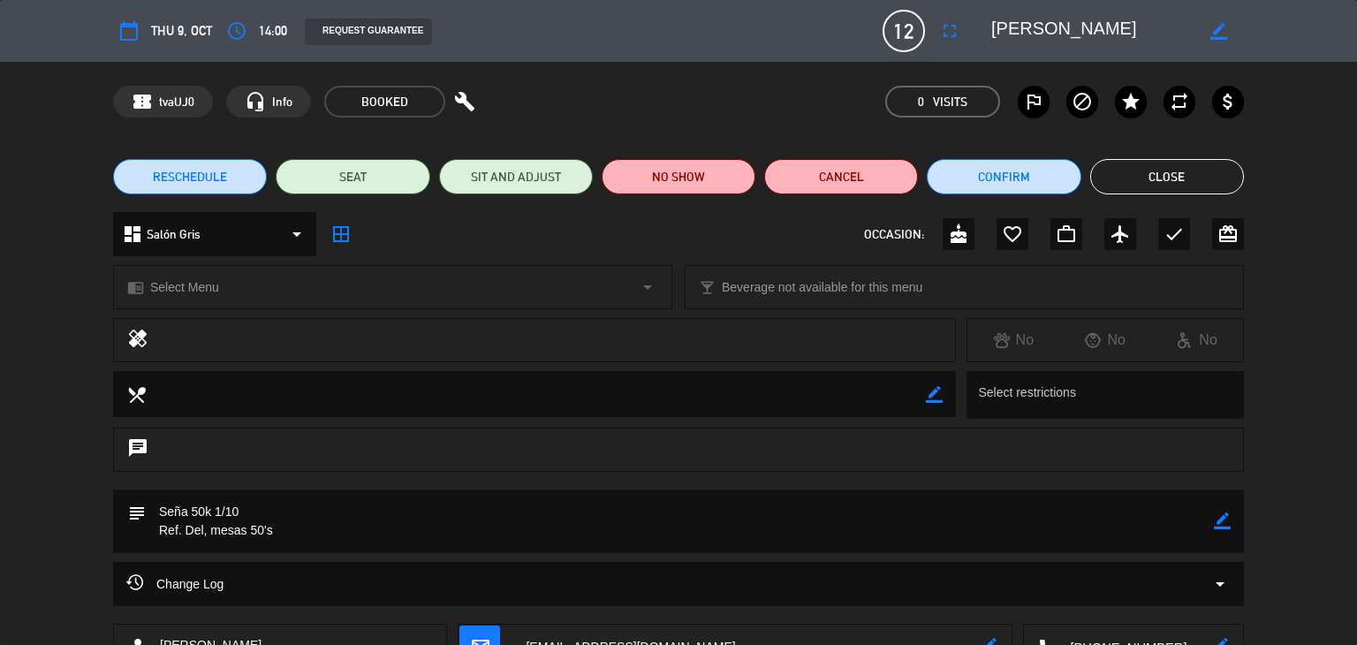
scroll to position [130, 0]
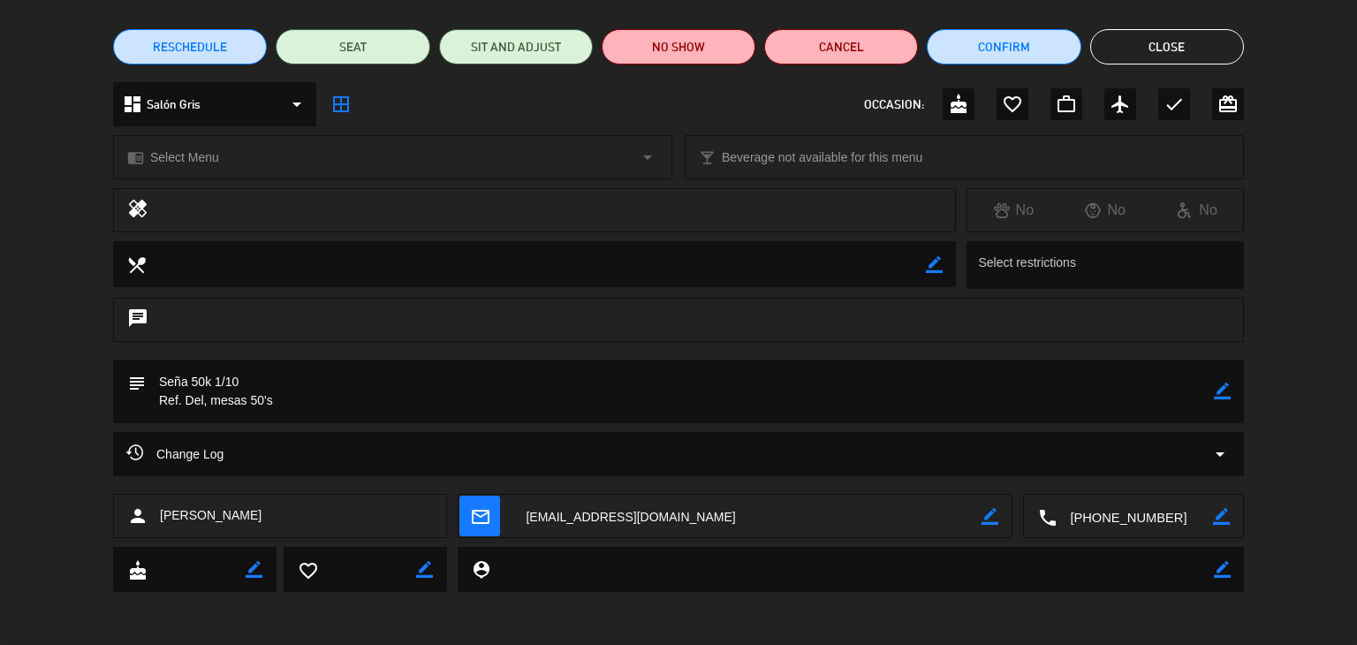
click at [1205, 56] on button "Close" at bounding box center [1168, 46] width 154 height 35
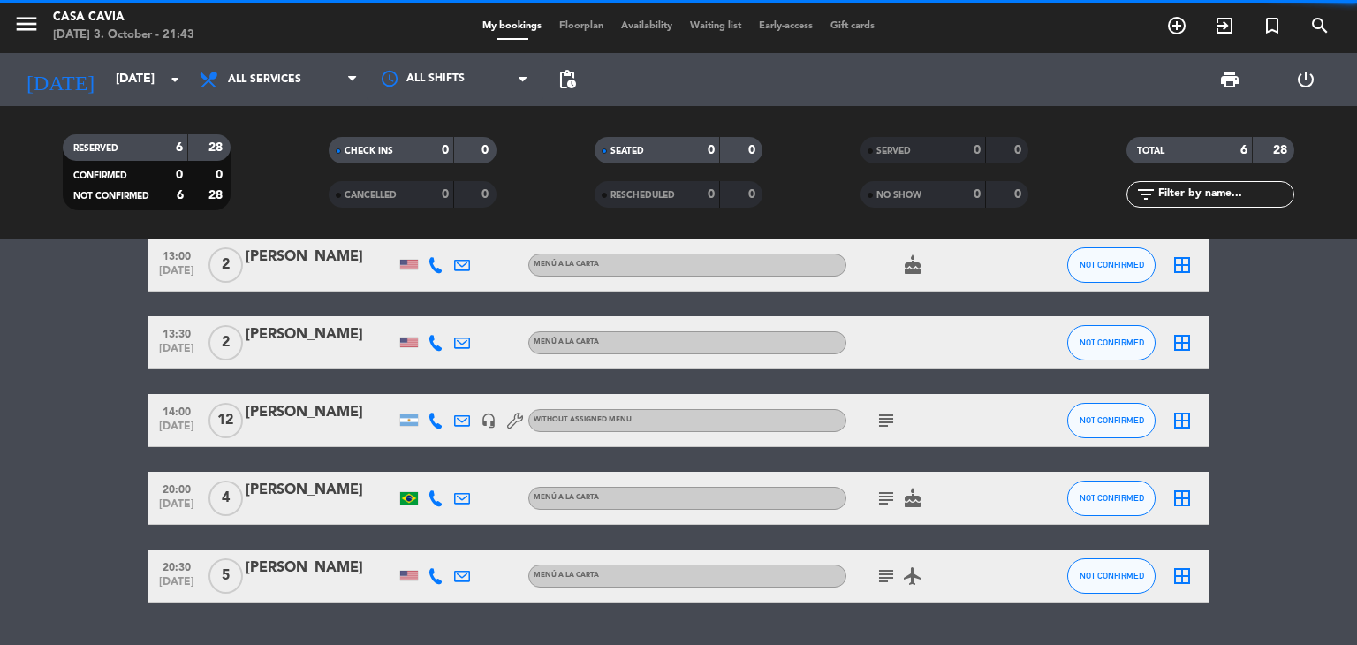
scroll to position [0, 0]
